Goal: Task Accomplishment & Management: Manage account settings

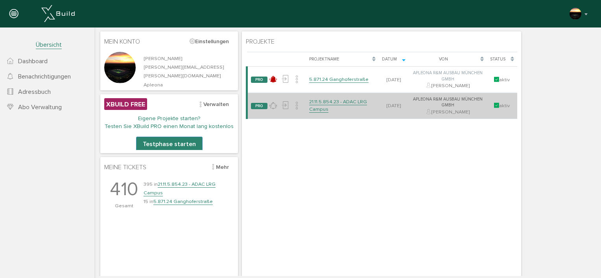
click at [316, 104] on link "21.11.5.854.23 - ADAC LRG Campus" at bounding box center [338, 106] width 58 height 14
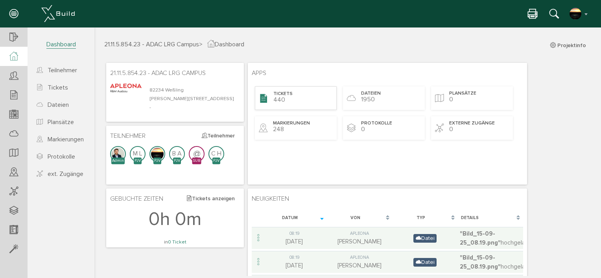
click at [287, 91] on span "Tickets" at bounding box center [282, 94] width 19 height 7
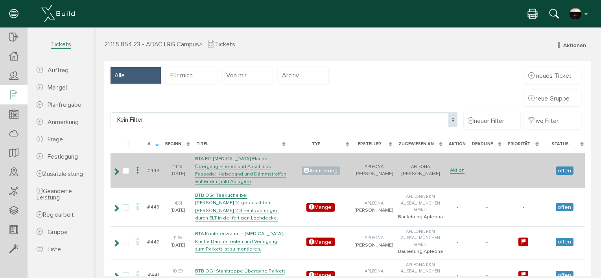
click at [142, 167] on icon at bounding box center [137, 170] width 9 height 11
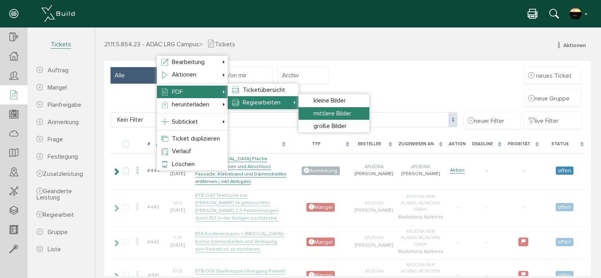
click at [321, 111] on span "mittlere Bilder" at bounding box center [332, 114] width 38 height 8
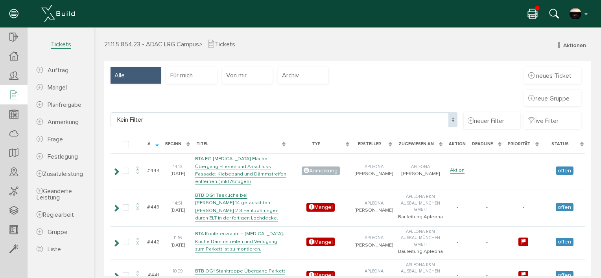
click at [533, 11] on icon at bounding box center [532, 14] width 9 height 11
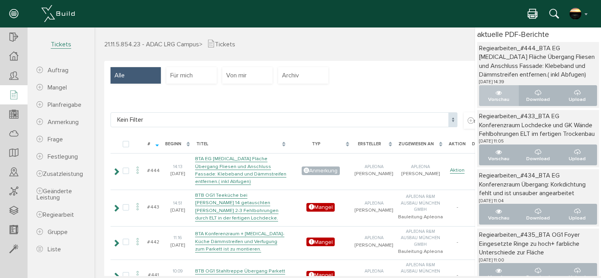
click at [489, 97] on p "Vorschau" at bounding box center [498, 99] width 26 height 7
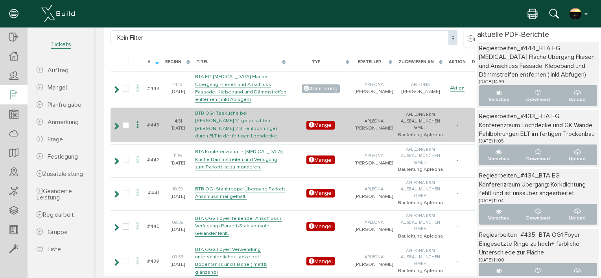
scroll to position [92, 0]
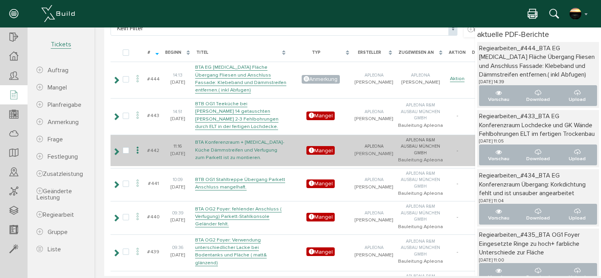
click at [246, 150] on link "BTA Konferenzraum + [MEDICAL_DATA]- Küche Dämmstreifen und Verfugung zum Parket…" at bounding box center [239, 150] width 89 height 22
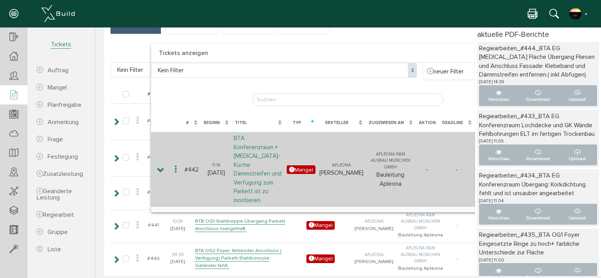
scroll to position [0, 0]
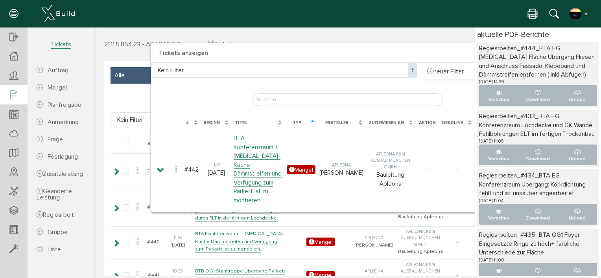
click at [123, 32] on div "× Tickets anzeigen Kein Filter Kein Filter neuer Filter live Filter [PERSON_NAM…" at bounding box center [347, 152] width 506 height 249
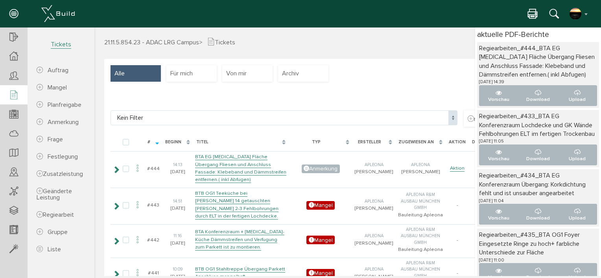
scroll to position [92, 0]
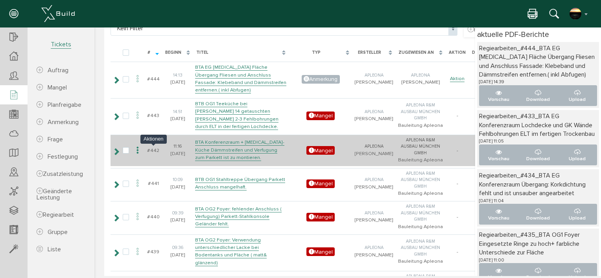
click at [142, 150] on icon at bounding box center [137, 150] width 9 height 11
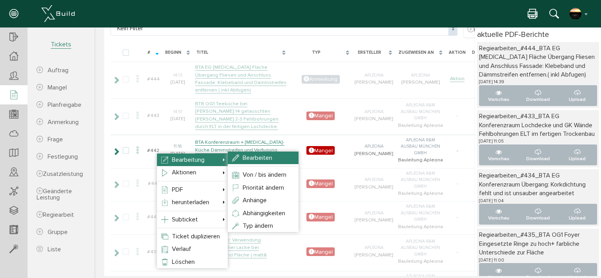
select select "high"
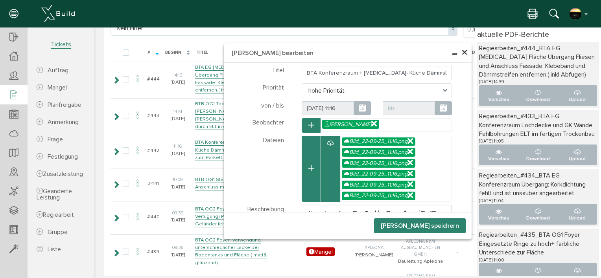
select select "high"
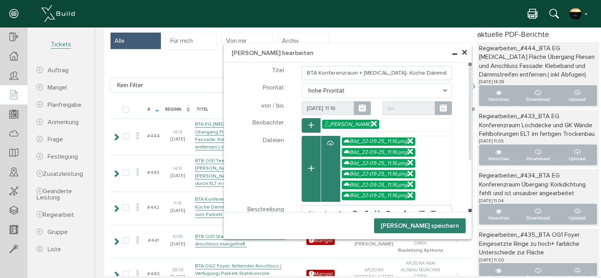
scroll to position [0, 0]
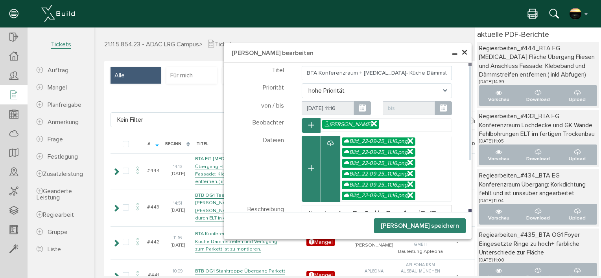
click at [448, 74] on input "BTA Konferenzraum + [MEDICAL_DATA]- Küche Dämmstreifen und Verfugung zum Parket…" at bounding box center [377, 73] width 151 height 14
click at [435, 77] on input "BTA Konferenzraum + [MEDICAL_DATA]- Küche Dämmstreifen und Verfugung zum Parket…" at bounding box center [377, 73] width 151 height 14
click at [445, 71] on input "BTA Konferenzraum + [MEDICAL_DATA]- Küche Dämmstreifen und Verfugung zum Parket…" at bounding box center [377, 73] width 151 height 14
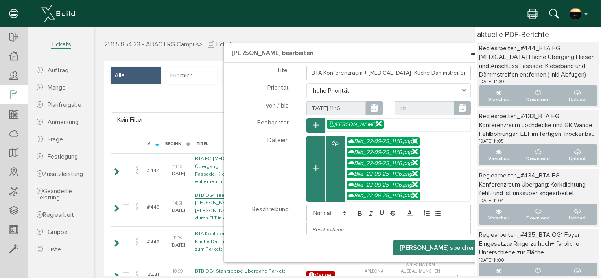
drag, startPoint x: 465, startPoint y: 237, endPoint x: 484, endPoint y: 260, distance: 29.9
click at [484, 28] on body "erweiterte Suche Datum durchsuchen Deadline durchsuchen Vorgängerversionen durc…" at bounding box center [347, 28] width 506 height 0
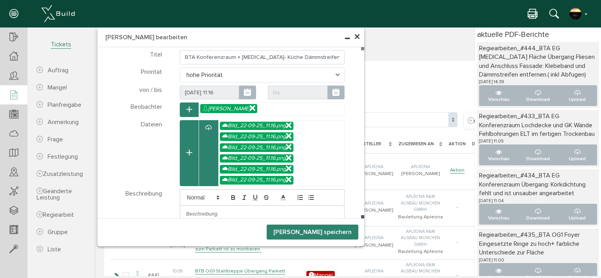
drag, startPoint x: 222, startPoint y: 44, endPoint x: 46, endPoint y: -41, distance: 195.0
click at [94, 28] on html "erweiterte Suche Datum durchsuchen Deadline durchsuchen Vorgängerversionen durc…" at bounding box center [347, 152] width 506 height 249
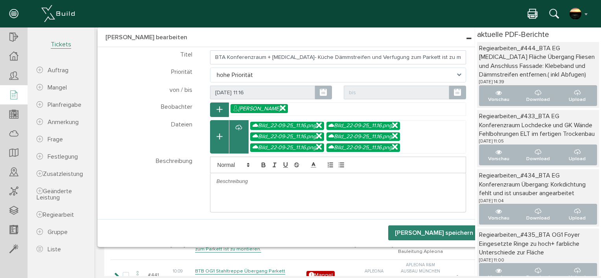
drag, startPoint x: 359, startPoint y: 245, endPoint x: 480, endPoint y: 245, distance: 121.5
click at [480, 28] on body "erweiterte Suche Datum durchsuchen Deadline durchsuchen Vorgängerversionen durc…" at bounding box center [347, 28] width 506 height 0
click at [338, 57] on input "BTA Konferenzraum + [MEDICAL_DATA]- Küche Dämmstreifen und Verfugung zum Parket…" at bounding box center [338, 57] width 256 height 14
type input "BTA Konferenzraum + [MEDICAL_DATA]- Küche Dämmstreifen entfernen bzw. abschneid…"
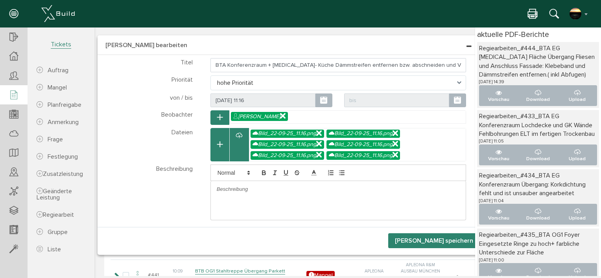
drag, startPoint x: 198, startPoint y: 36, endPoint x: 155, endPoint y: 44, distance: 43.2
click at [155, 44] on h4 "[PERSON_NAME] bearbeiten" at bounding box center [291, 45] width 388 height 20
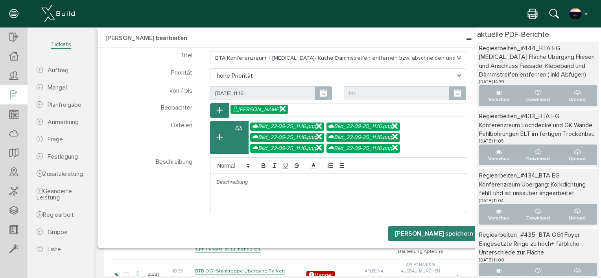
drag, startPoint x: 410, startPoint y: 47, endPoint x: 325, endPoint y: 46, distance: 84.5
click at [325, 46] on h4 "[PERSON_NAME] bearbeiten" at bounding box center [291, 38] width 388 height 20
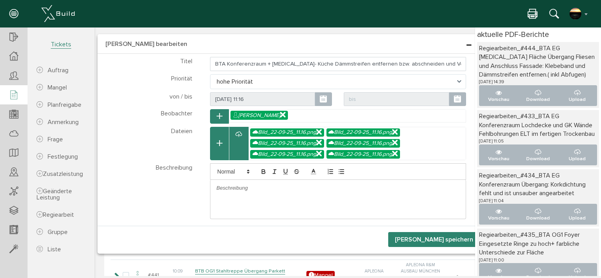
click at [439, 236] on button "[PERSON_NAME] speichern" at bounding box center [434, 239] width 92 height 15
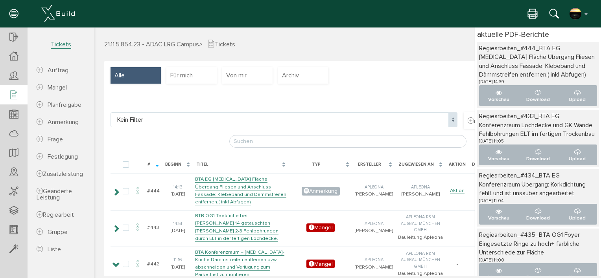
click at [59, 42] on span "Tickets" at bounding box center [61, 44] width 20 height 8
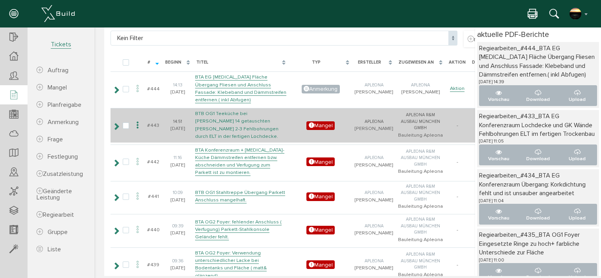
scroll to position [92, 0]
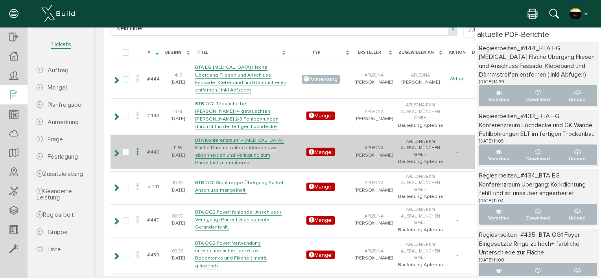
click at [142, 150] on icon at bounding box center [137, 152] width 9 height 11
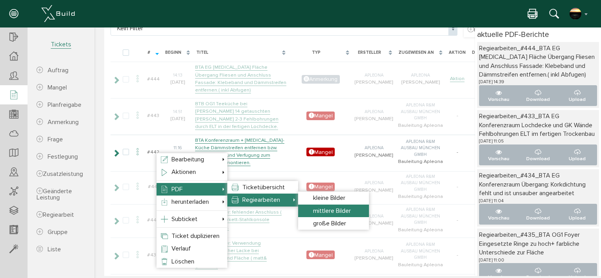
click at [335, 209] on span "mittlere Bilder" at bounding box center [332, 211] width 38 height 8
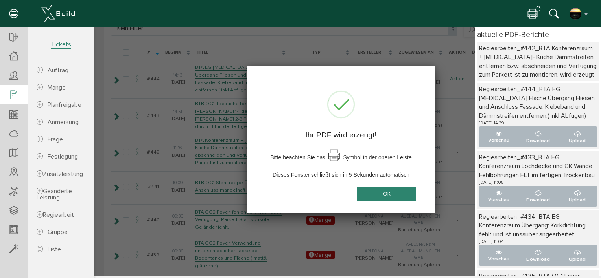
click at [386, 193] on button "OK" at bounding box center [386, 194] width 59 height 15
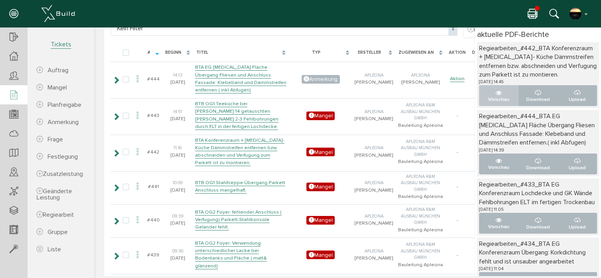
click at [486, 100] on button "Vorschau" at bounding box center [499, 95] width 40 height 21
